Goal: Task Accomplishment & Management: Use online tool/utility

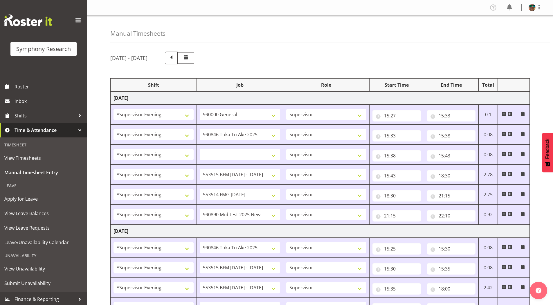
select select "4583"
select select "743"
select select "4583"
select select "9426"
select select "4583"
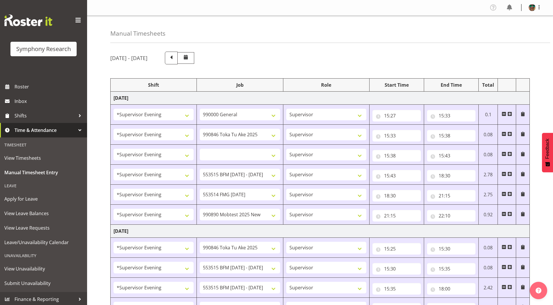
select select
select select "4583"
select select "10731"
select select "4583"
select select "10730"
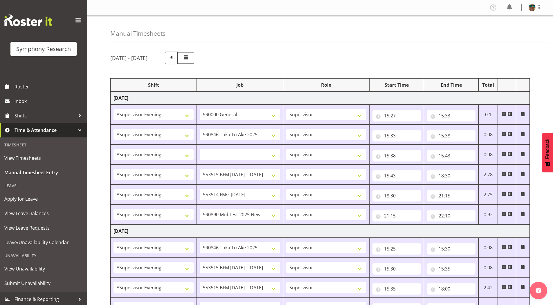
select select "4583"
select select "10485"
select select "4583"
select select "9426"
select select "4583"
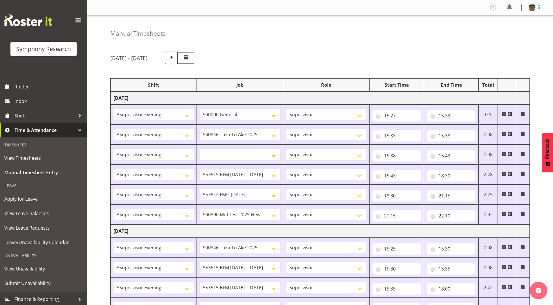
select select "10731"
select select "4583"
select select "10731"
select select "4583"
select select "10730"
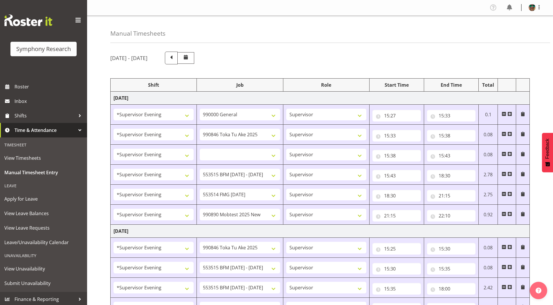
select select "4583"
select select "10499"
select select "19164"
select select "743"
select select "19164"
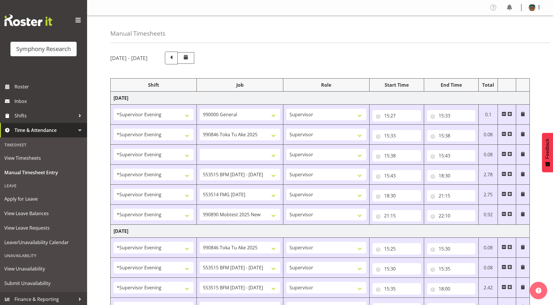
select select "9426"
select select "19164"
select select "10731"
select select "19164"
select select "10731"
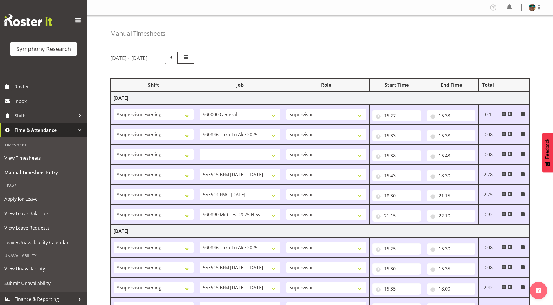
select select "19164"
select select "10730"
select select "19164"
select select "10575"
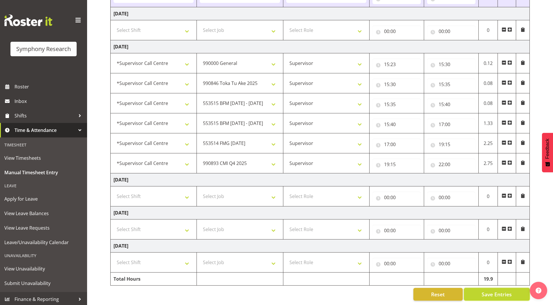
scroll to position [335, 0]
select select
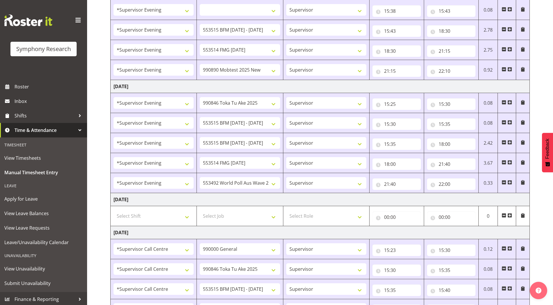
scroll to position [232, 0]
